Goal: Task Accomplishment & Management: Complete application form

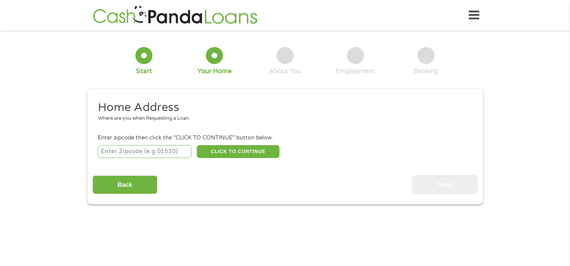
click at [143, 151] on input "number" at bounding box center [145, 151] width 94 height 13
type input "45690"
select select "[US_STATE]"
click at [225, 151] on button "CLICK TO CONTINUE" at bounding box center [238, 151] width 83 height 13
type input "45690"
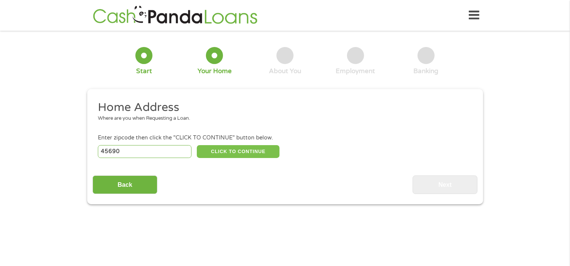
type input "Waverly"
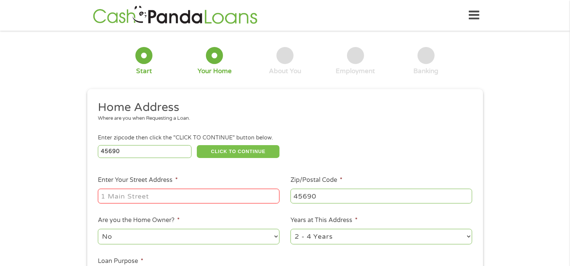
scroll to position [114, 0]
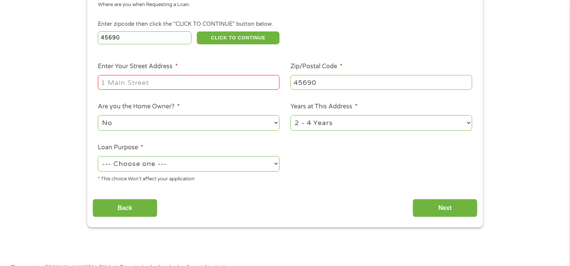
click at [156, 85] on input "Enter Your Street Address *" at bounding box center [189, 82] width 182 height 14
type input "[STREET_ADDRESS][PERSON_NAME]"
click at [242, 126] on select "No Yes" at bounding box center [189, 123] width 182 height 16
select select "yes"
click at [98, 116] on select "No Yes" at bounding box center [189, 123] width 182 height 16
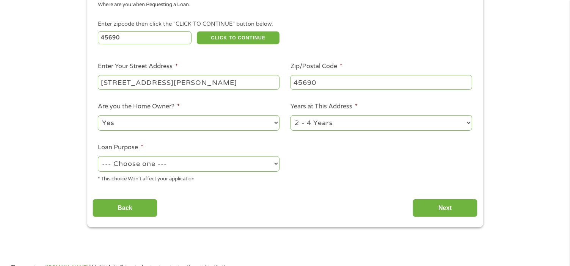
click at [212, 164] on select "--- Choose one --- Pay Bills Debt Consolidation Home Improvement Major Purchase…" at bounding box center [189, 164] width 182 height 16
select select "other"
click at [98, 157] on select "--- Choose one --- Pay Bills Debt Consolidation Home Improvement Major Purchase…" at bounding box center [189, 164] width 182 height 16
click at [401, 123] on select "1 Year or less 1 - 2 Years 2 - 4 Years Over 4 Years" at bounding box center [382, 123] width 182 height 16
select select "60months"
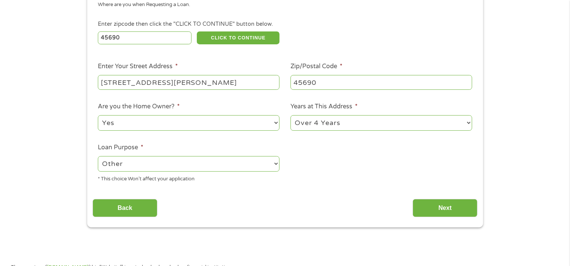
click at [291, 116] on select "1 Year or less 1 - 2 Years 2 - 4 Years Over 4 Years" at bounding box center [382, 123] width 182 height 16
click at [436, 204] on input "Next" at bounding box center [445, 208] width 65 height 19
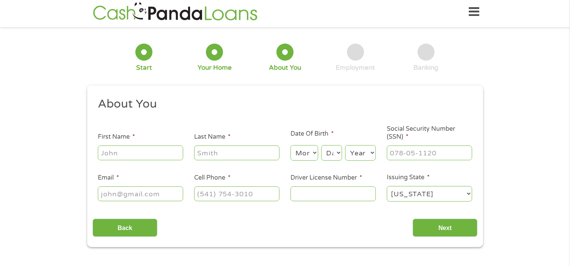
scroll to position [0, 0]
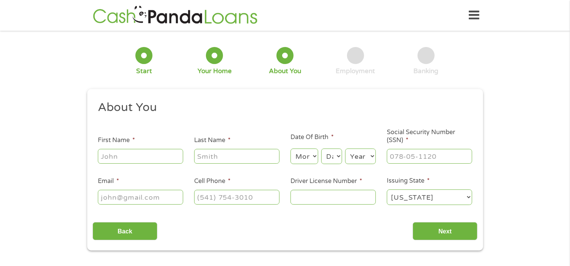
drag, startPoint x: 143, startPoint y: 151, endPoint x: 147, endPoint y: 152, distance: 4.6
click at [146, 152] on input "First Name *" at bounding box center [140, 156] width 85 height 14
type input "[PERSON_NAME]"
click at [248, 150] on input "Last Name *" at bounding box center [236, 156] width 85 height 14
type input "[PERSON_NAME]"
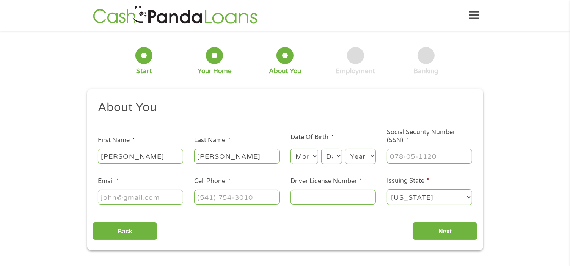
drag, startPoint x: 121, startPoint y: 197, endPoint x: 131, endPoint y: 194, distance: 10.6
click at [123, 197] on input "Email *" at bounding box center [140, 197] width 85 height 14
type input "[EMAIL_ADDRESS][DOMAIN_NAME]"
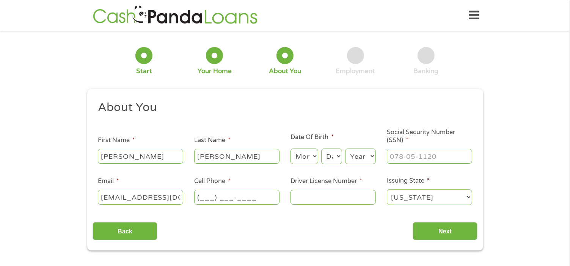
click at [203, 201] on input "(___) ___-____" at bounding box center [236, 197] width 85 height 14
type input "[PHONE_NUMBER]"
drag, startPoint x: 302, startPoint y: 193, endPoint x: 312, endPoint y: 191, distance: 10.5
click at [303, 193] on input "Driver License Number *" at bounding box center [333, 197] width 85 height 14
click at [306, 198] on input "Rg223993" at bounding box center [333, 197] width 85 height 14
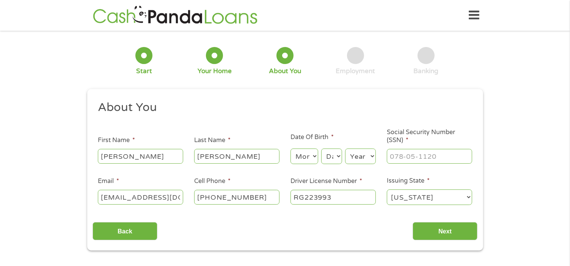
type input "RG223993"
type input "___-__-____"
click at [442, 161] on input "___-__-____" at bounding box center [429, 156] width 85 height 14
click at [313, 154] on select "Month 1 2 3 4 5 6 7 8 9 10 11 12" at bounding box center [305, 157] width 28 height 16
select select "1"
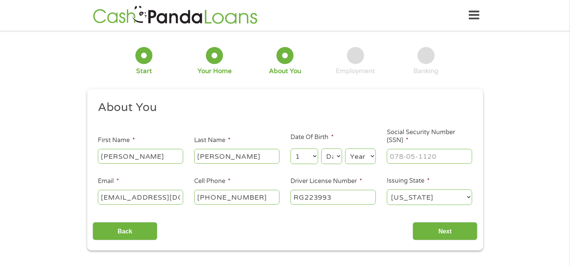
click at [291, 149] on select "Month 1 2 3 4 5 6 7 8 9 10 11 12" at bounding box center [305, 157] width 28 height 16
click at [336, 156] on select "Day 1 2 3 4 5 6 7 8 9 10 11 12 13 14 15 16 17 18 19 20 21 22 23 24 25 26 27 28 …" at bounding box center [331, 157] width 20 height 16
select select "14"
click at [321, 149] on select "Day 1 2 3 4 5 6 7 8 9 10 11 12 13 14 15 16 17 18 19 20 21 22 23 24 25 26 27 28 …" at bounding box center [331, 157] width 20 height 16
click at [368, 153] on select "Year [DATE] 2006 2005 2004 2003 2002 2001 2000 1999 1998 1997 1996 1995 1994 19…" at bounding box center [360, 157] width 31 height 16
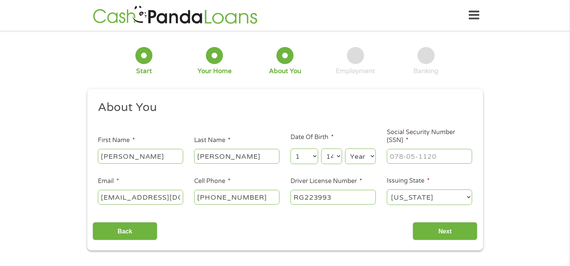
select select "1974"
click at [345, 149] on select "Year [DATE] 2006 2005 2004 2003 2002 2001 2000 1999 1998 1997 1996 1995 1994 19…" at bounding box center [360, 157] width 31 height 16
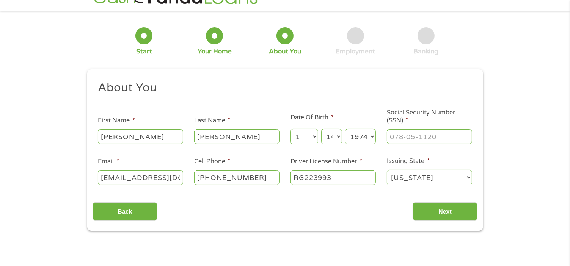
scroll to position [38, 0]
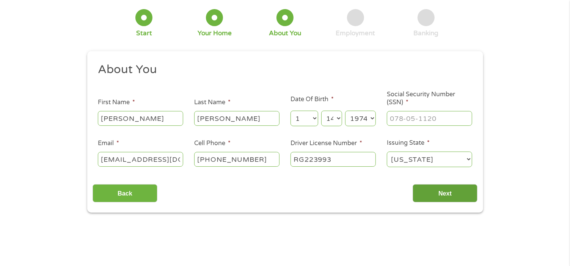
click at [437, 193] on input "Next" at bounding box center [445, 193] width 65 height 19
click at [434, 195] on input "Next" at bounding box center [445, 193] width 65 height 19
click at [428, 120] on input "___-__-____" at bounding box center [429, 118] width 85 height 14
type input "293-78-3354"
click at [419, 191] on input "Next" at bounding box center [445, 193] width 65 height 19
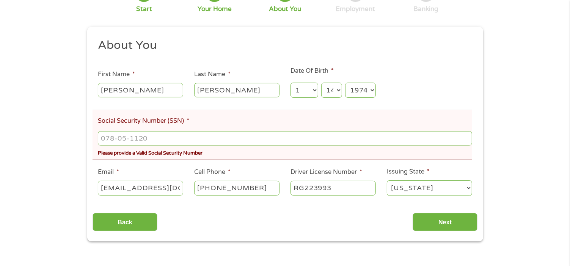
scroll to position [114, 0]
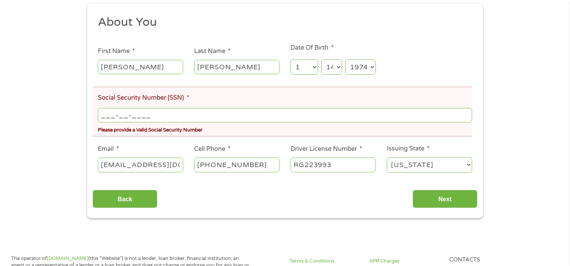
click at [150, 115] on input "___-__-____" at bounding box center [285, 115] width 374 height 14
drag, startPoint x: 103, startPoint y: 115, endPoint x: 107, endPoint y: 115, distance: 4.2
click at [105, 115] on input "___-__-____" at bounding box center [285, 115] width 374 height 14
type input "293-78-3354"
click at [432, 198] on input "Next" at bounding box center [445, 199] width 65 height 19
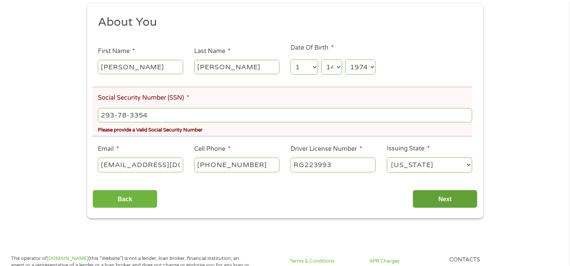
click at [420, 201] on input "Next" at bounding box center [445, 199] width 65 height 19
click at [159, 121] on input "293-78-3354" at bounding box center [285, 115] width 374 height 14
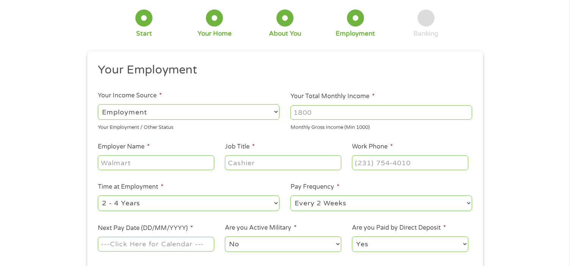
scroll to position [38, 0]
click at [316, 115] on input "Your Total Monthly Income *" at bounding box center [382, 112] width 182 height 14
type input "3000"
click at [137, 162] on input "Employer Name *" at bounding box center [156, 162] width 116 height 14
type input "c"
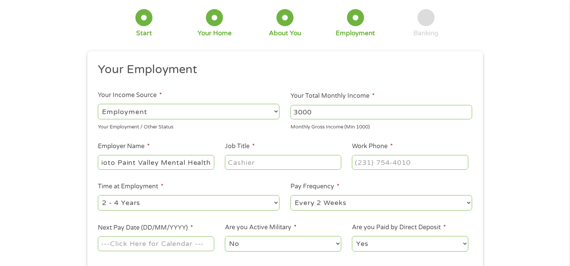
scroll to position [0, 12]
type input "Scioto Paint Valley Mental Health"
click at [245, 165] on input "Job Title *" at bounding box center [283, 162] width 116 height 14
type input "counselor"
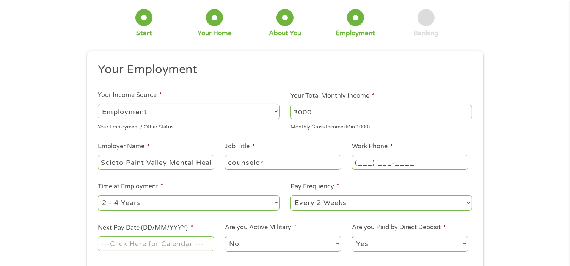
click at [368, 160] on input "(___) ___-____" at bounding box center [410, 162] width 116 height 14
type input "[PHONE_NUMBER]"
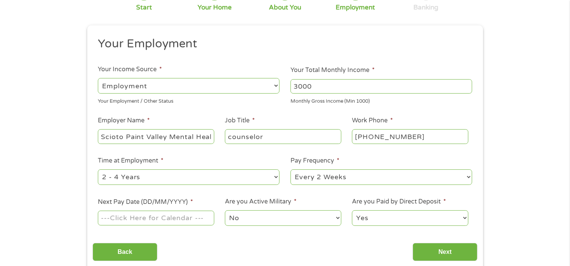
scroll to position [114, 0]
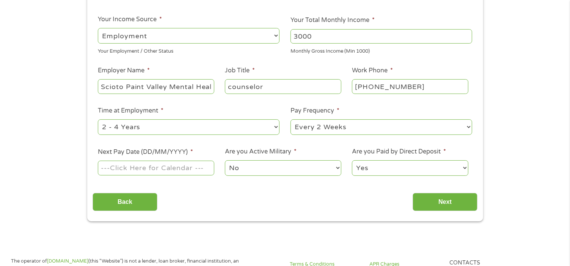
click at [163, 169] on input "Next Pay Date (DD/MM/YYYY) *" at bounding box center [156, 168] width 116 height 14
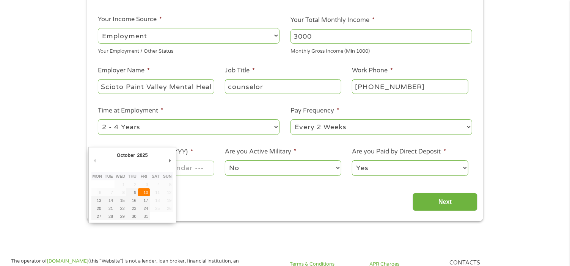
type input "[DATE]"
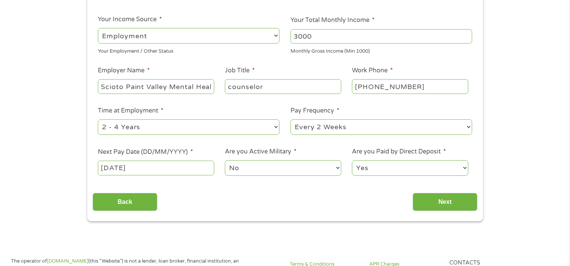
click at [390, 166] on select "Yes No" at bounding box center [410, 168] width 116 height 16
click at [367, 210] on div "Back Next" at bounding box center [285, 199] width 385 height 24
click at [423, 203] on input "Next" at bounding box center [445, 202] width 65 height 19
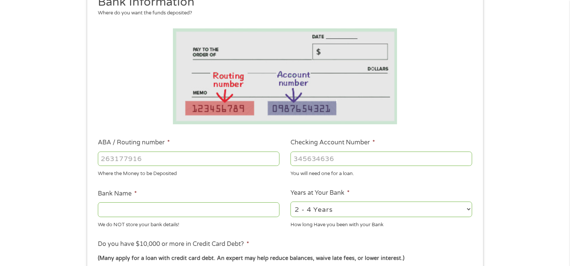
scroll to position [152, 0]
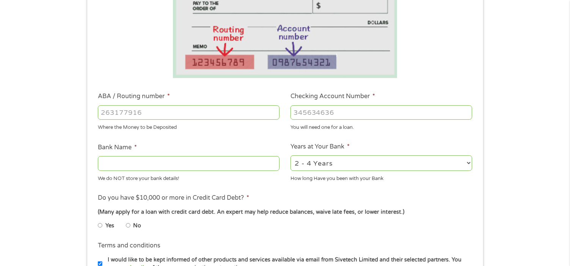
click at [129, 112] on input "ABA / Routing number *" at bounding box center [189, 112] width 182 height 14
type input "044204370"
type input "[US_STATE] VALLEY BANK CO"
type input "044204370"
click at [332, 112] on input "Checking Account Number *" at bounding box center [382, 112] width 182 height 14
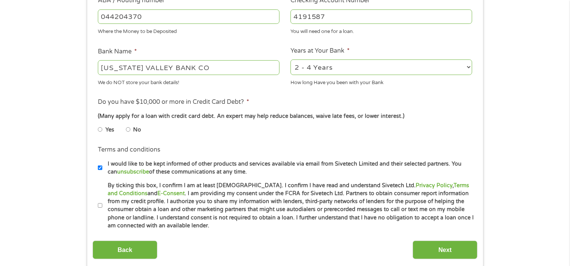
scroll to position [266, 0]
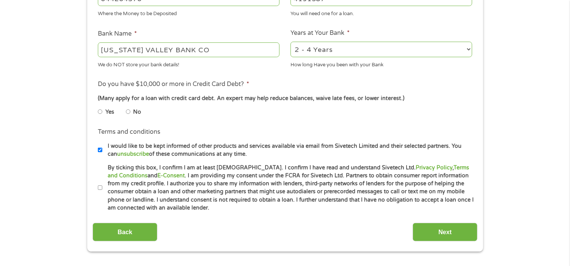
type input "4191587"
click at [129, 112] on input "No" at bounding box center [128, 112] width 5 height 12
radio input "true"
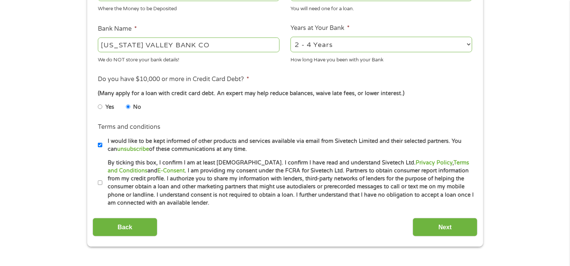
scroll to position [304, 0]
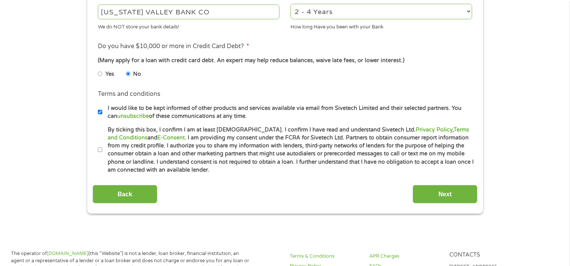
click at [99, 151] on input "By ticking this box, I confirm I am at least [DEMOGRAPHIC_DATA]. I confirm I ha…" at bounding box center [100, 150] width 5 height 12
checkbox input "true"
click at [420, 194] on input "Next" at bounding box center [445, 194] width 65 height 19
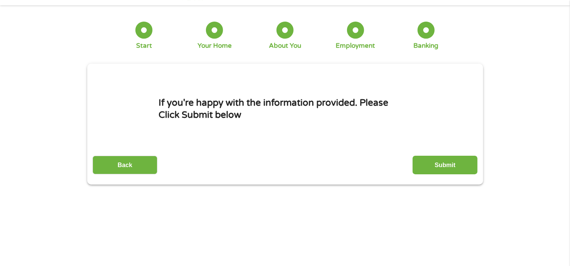
scroll to position [38, 0]
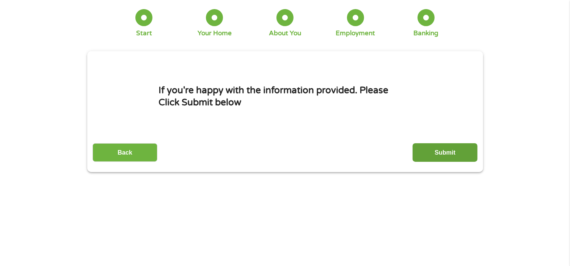
click at [426, 153] on input "Submit" at bounding box center [445, 152] width 65 height 19
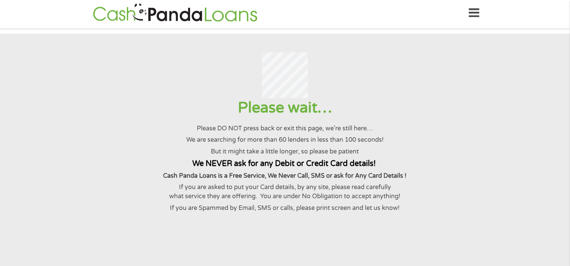
scroll to position [0, 0]
